Goal: Task Accomplishment & Management: Manage account settings

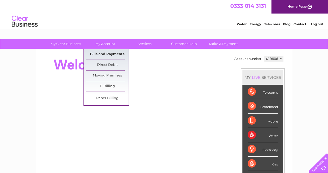
click at [100, 52] on link "Bills and Payments" at bounding box center [107, 54] width 43 height 10
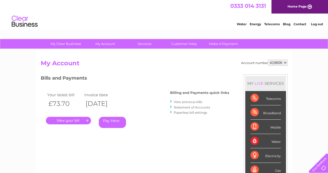
click at [66, 121] on link "." at bounding box center [68, 120] width 45 height 8
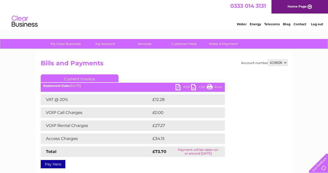
click at [179, 84] on link "PDF" at bounding box center [184, 88] width 16 height 8
